Goal: Task Accomplishment & Management: Complete application form

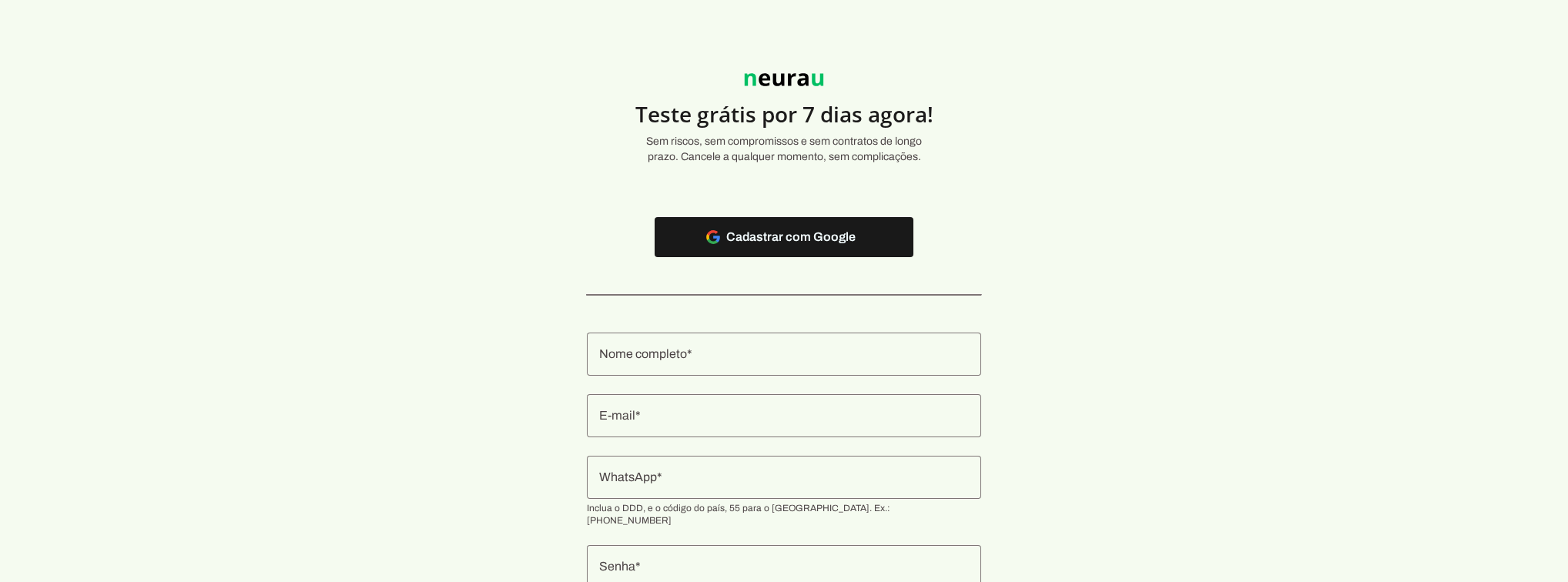
click at [685, 341] on div at bounding box center [784, 354] width 395 height 43
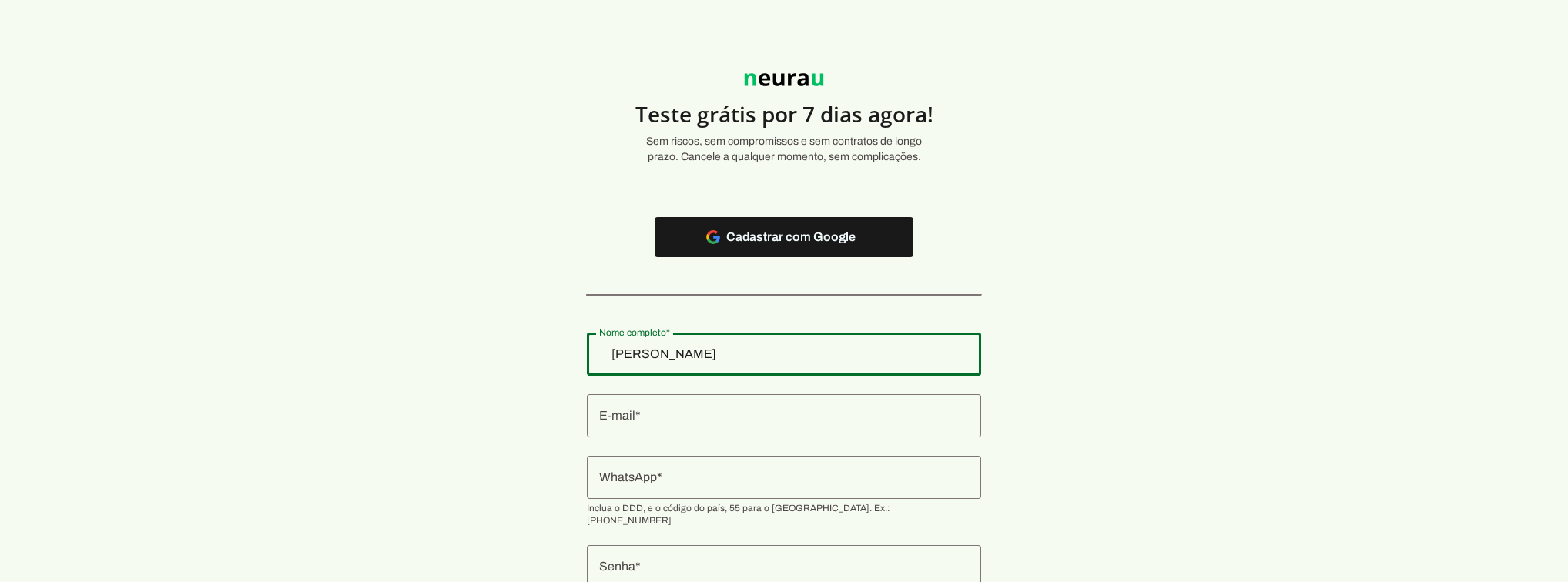
type input "Eduardo Mendes"
type md-outlined-text-field "Eduardo Mendes"
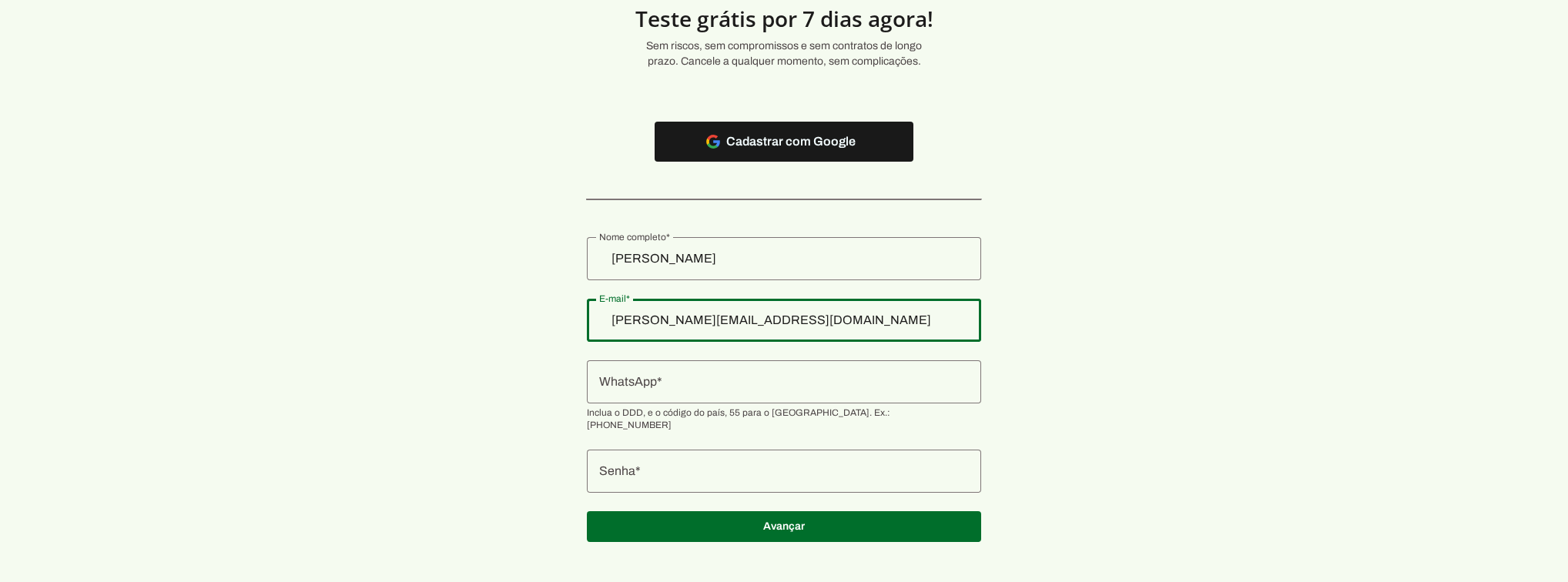
scroll to position [98, 0]
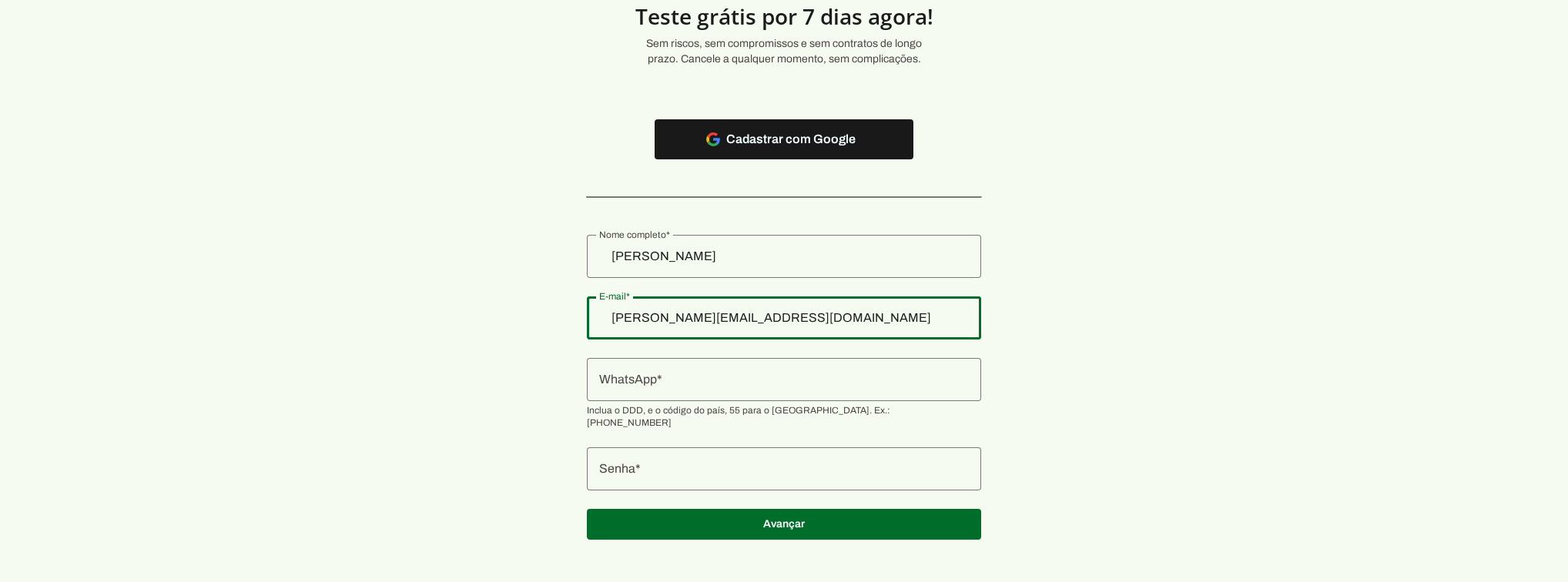
type input "eduardo.mendes@adilisbr.com"
type md-outlined-text-field "eduardo.mendes@adilisbr.com"
click at [702, 383] on input "WhatsApp" at bounding box center [784, 380] width 370 height 19
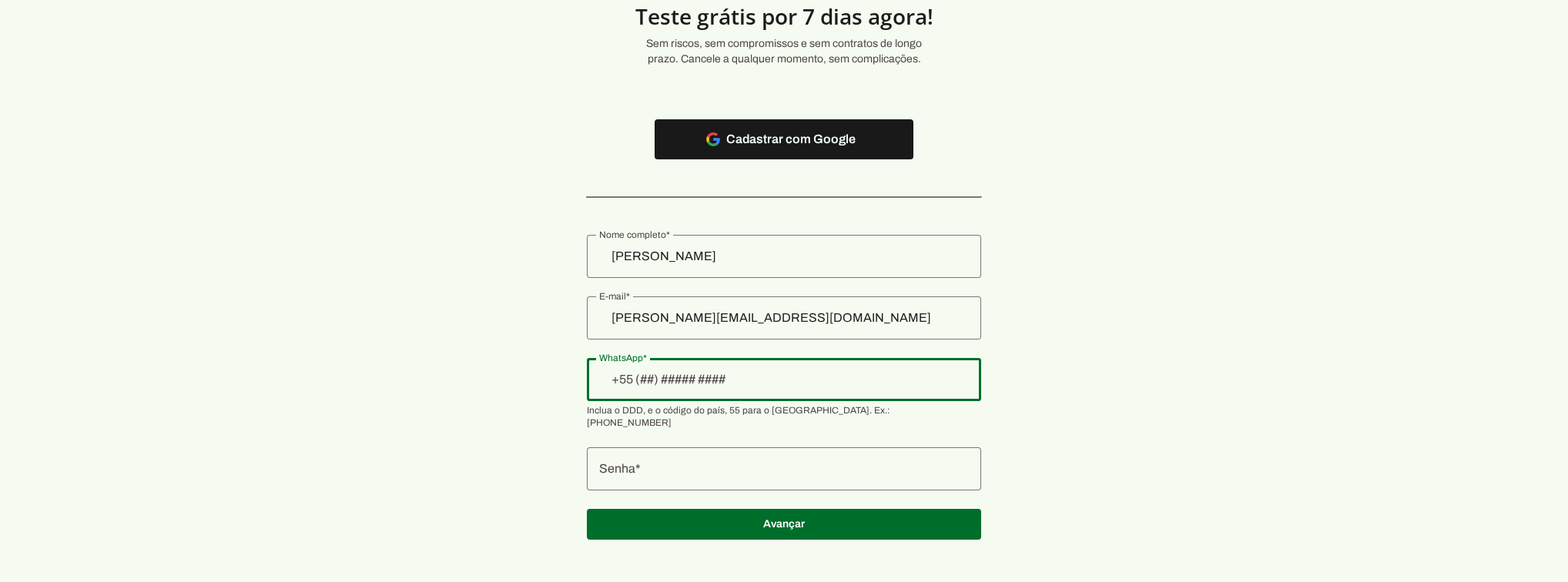
drag, startPoint x: 724, startPoint y: 395, endPoint x: 690, endPoint y: 385, distance: 35.4
click at [722, 394] on div at bounding box center [784, 380] width 395 height 43
paste input "+55 (11) 9 5945-5959"
type input "+55 (11) 9 5945-5959"
type md-outlined-text-field "+55 (11) 9 5945-5959"
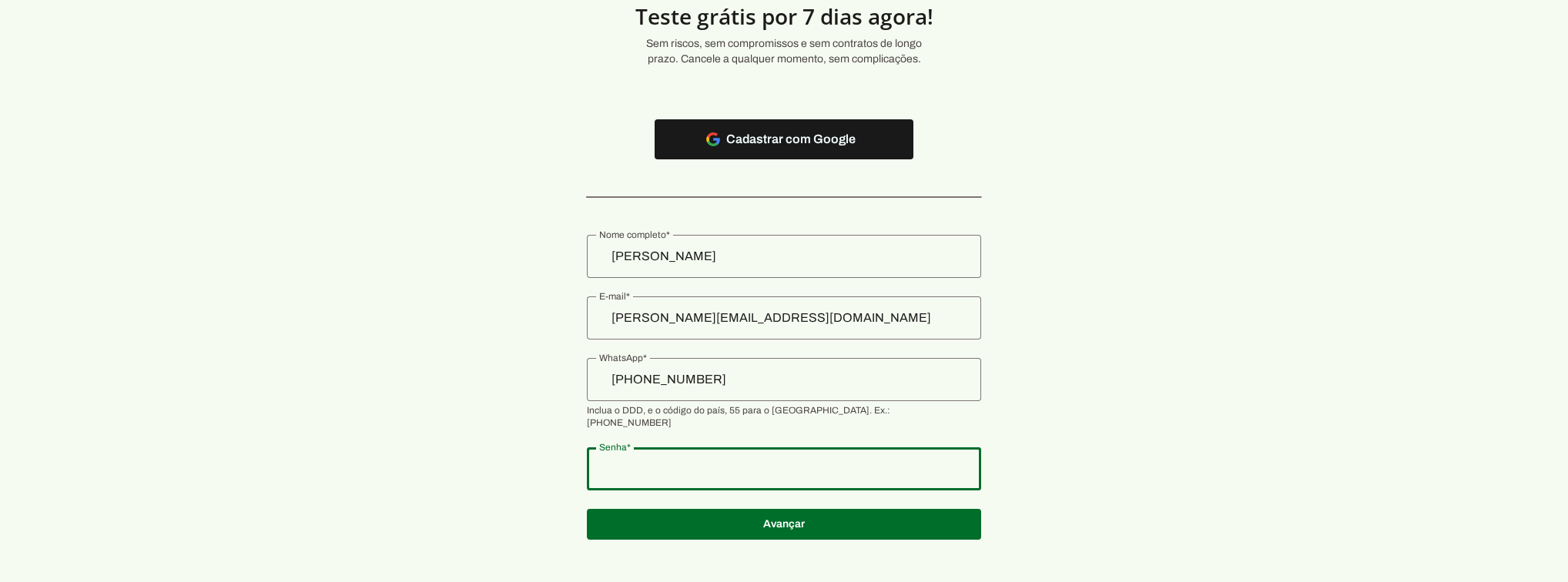
click at [672, 468] on div at bounding box center [784, 469] width 395 height 43
type md-outlined-text-field "123456789"
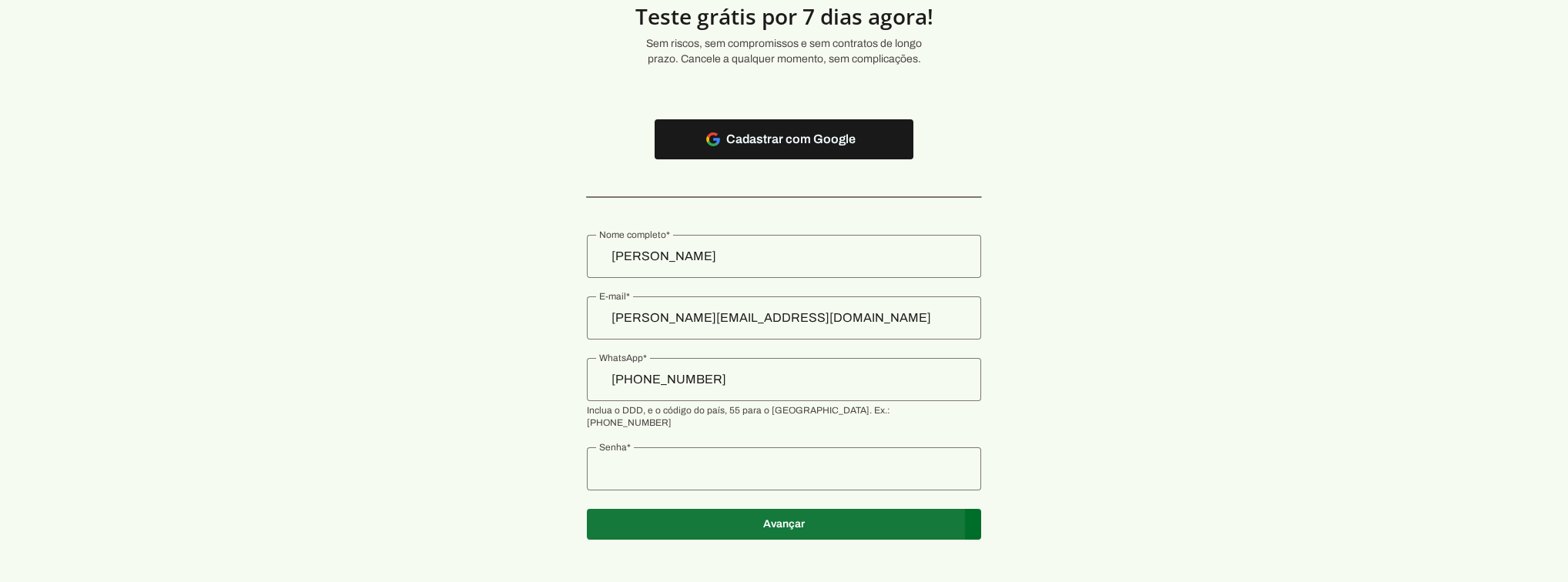
click at [713, 158] on span at bounding box center [784, 139] width 259 height 37
